Goal: Transaction & Acquisition: Purchase product/service

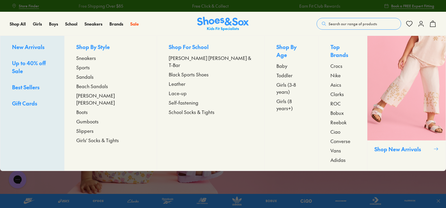
click at [277, 72] on span "Toddler" at bounding box center [285, 75] width 16 height 7
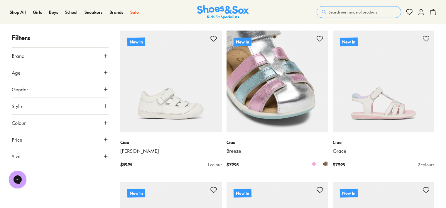
click at [268, 89] on img at bounding box center [278, 82] width 102 height 102
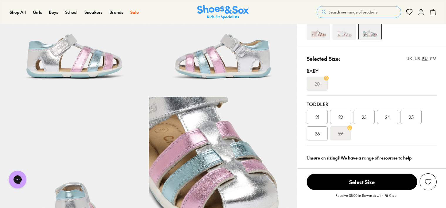
select select "*"
click at [318, 33] on img at bounding box center [318, 28] width 23 height 23
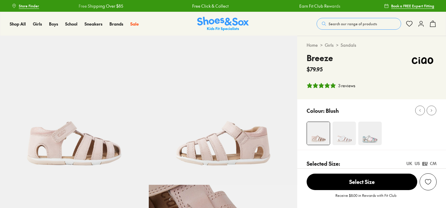
select select "*"
click at [371, 139] on img at bounding box center [369, 133] width 23 height 23
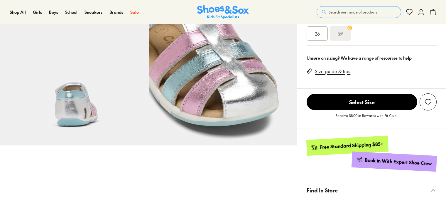
scroll to position [206, 0]
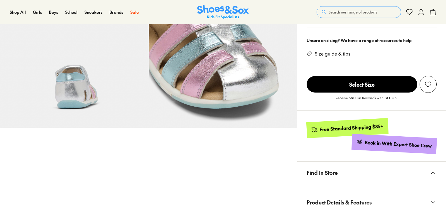
select select "*"
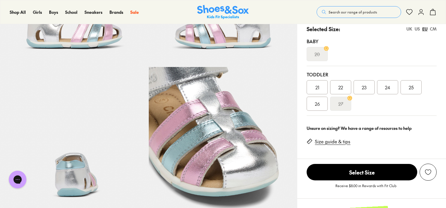
scroll to position [0, 0]
click at [418, 28] on div "US" at bounding box center [417, 29] width 5 height 6
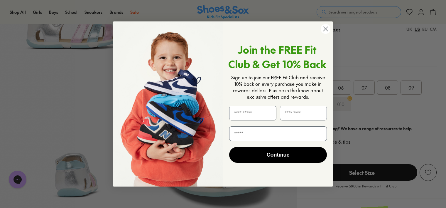
click at [326, 26] on circle "Close dialog" at bounding box center [326, 29] width 10 height 10
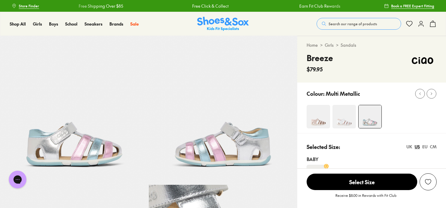
click at [349, 120] on img at bounding box center [344, 116] width 23 height 23
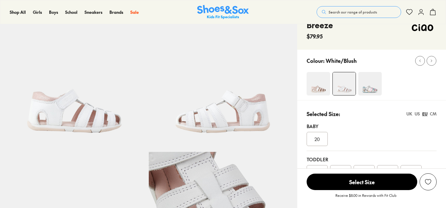
scroll to position [59, 0]
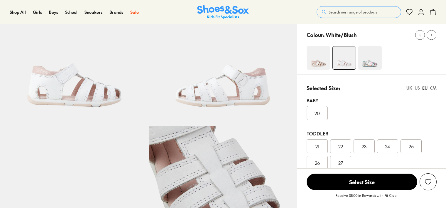
select select "*"
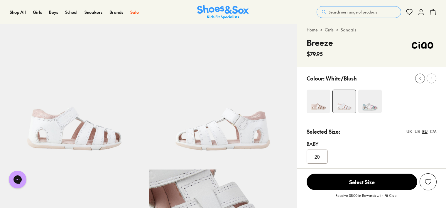
scroll to position [0, 0]
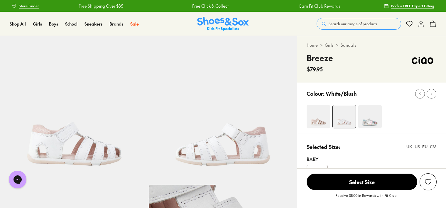
click at [416, 146] on div "US" at bounding box center [417, 147] width 5 height 6
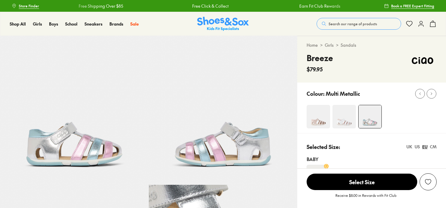
scroll to position [88, 0]
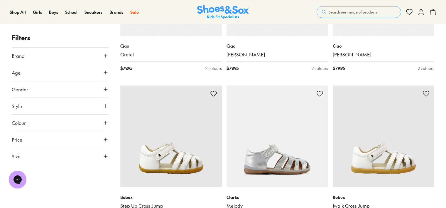
scroll to position [575, 0]
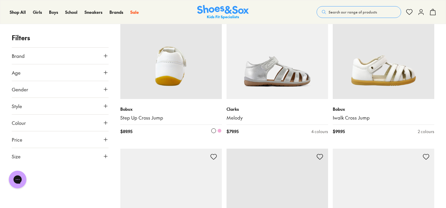
click at [173, 73] on img at bounding box center [171, 48] width 102 height 102
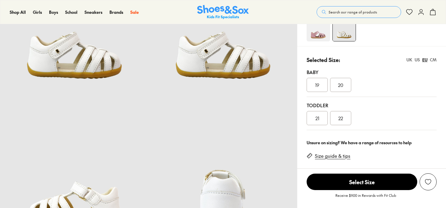
scroll to position [88, 0]
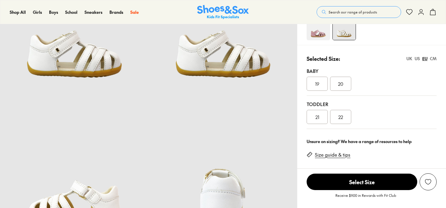
select select "*"
click at [417, 57] on div "US" at bounding box center [417, 58] width 5 height 6
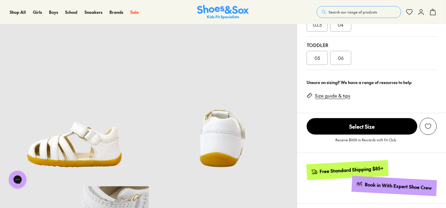
scroll to position [235, 0]
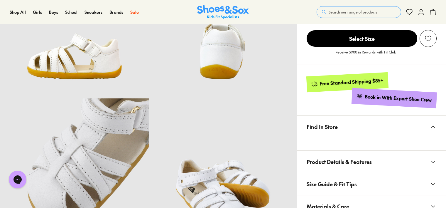
click at [350, 182] on span "Size Guide & Fit Tips" at bounding box center [332, 183] width 50 height 17
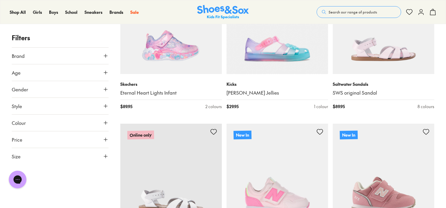
scroll to position [1263, 0]
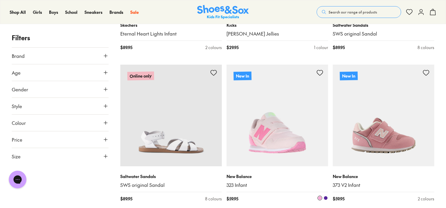
click at [279, 136] on img at bounding box center [278, 116] width 102 height 102
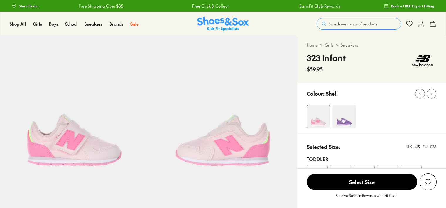
select select "*"
click at [347, 117] on img at bounding box center [344, 116] width 23 height 23
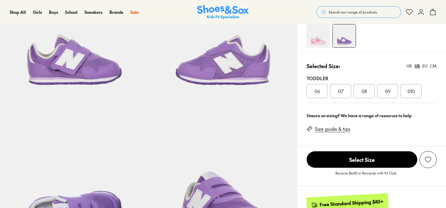
scroll to position [88, 0]
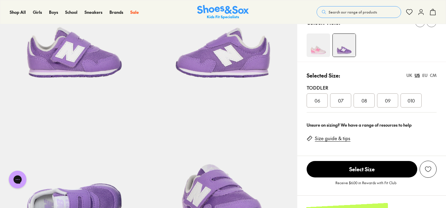
select select "*"
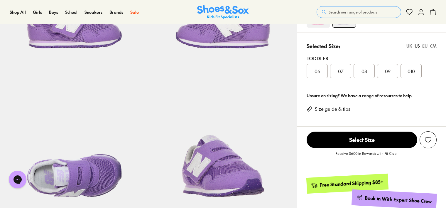
scroll to position [0, 0]
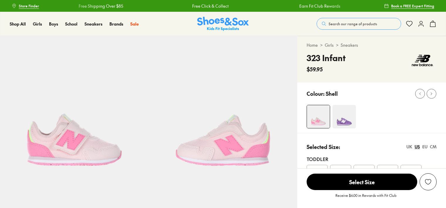
select select "*"
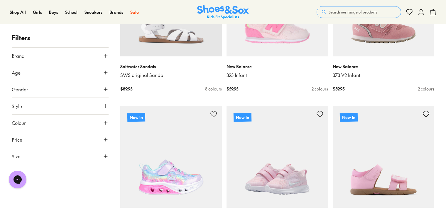
scroll to position [1461, 0]
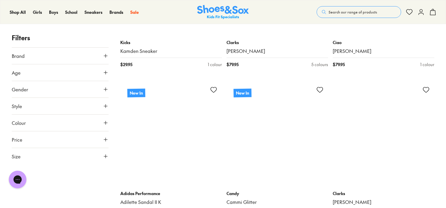
scroll to position [3134, 0]
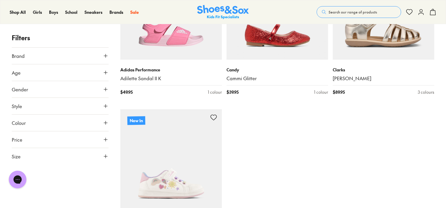
scroll to position [3252, 0]
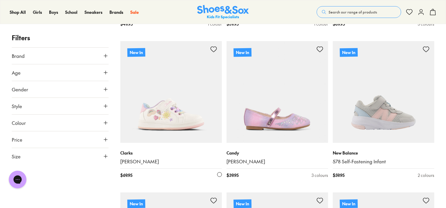
click at [176, 118] on img at bounding box center [171, 92] width 102 height 102
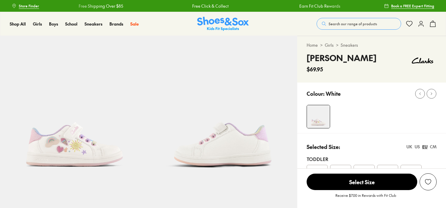
select select "*"
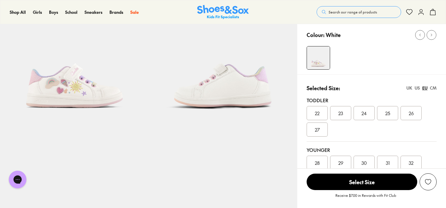
click at [417, 88] on div "US" at bounding box center [417, 88] width 5 height 6
click at [424, 87] on div "EU" at bounding box center [424, 88] width 5 height 6
click at [418, 87] on div "US" at bounding box center [417, 88] width 5 height 6
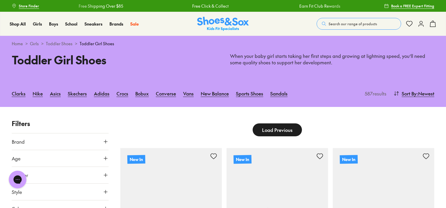
click at [105, 157] on icon at bounding box center [106, 158] width 6 height 6
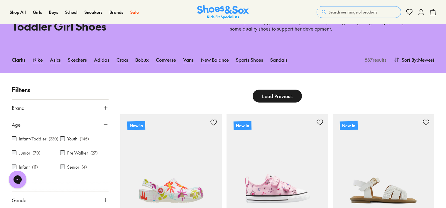
scroll to position [117, 0]
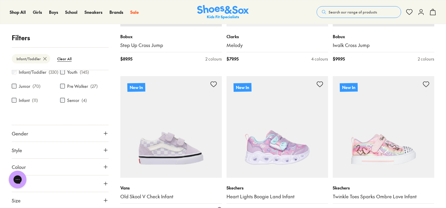
scroll to position [499, 0]
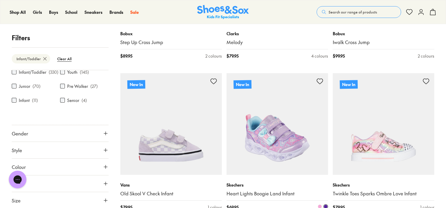
click at [278, 149] on img at bounding box center [278, 124] width 102 height 102
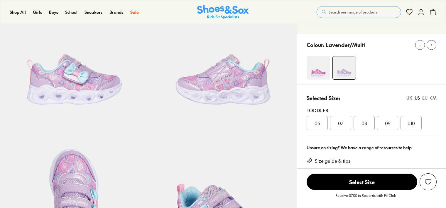
scroll to position [88, 0]
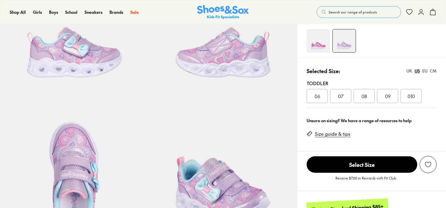
select select "*"
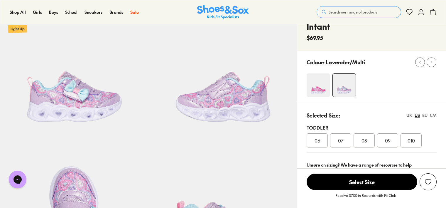
scroll to position [0, 0]
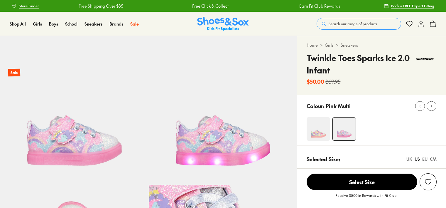
select select "*"
